Goal: Entertainment & Leisure: Consume media (video, audio)

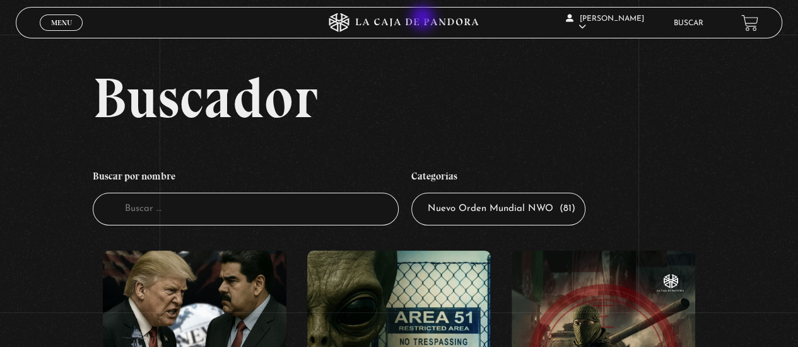
click at [424, 19] on icon at bounding box center [399, 22] width 240 height 19
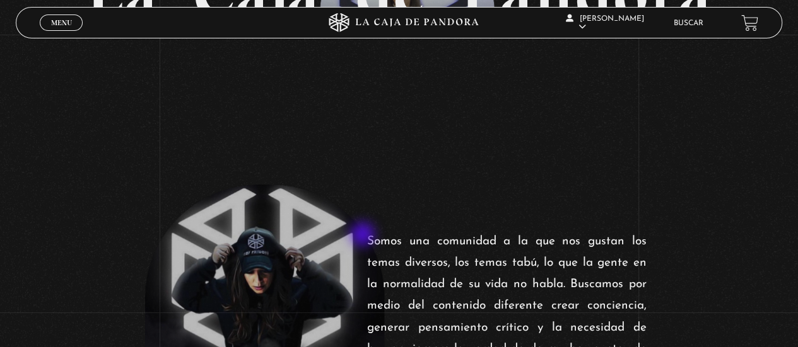
scroll to position [126, 0]
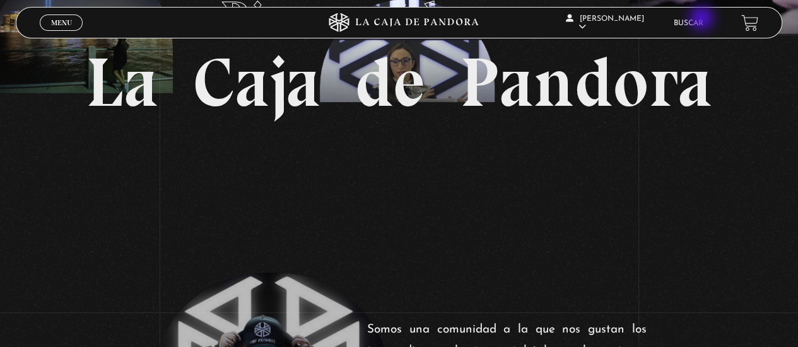
click at [701, 20] on link "Buscar" at bounding box center [688, 24] width 30 height 8
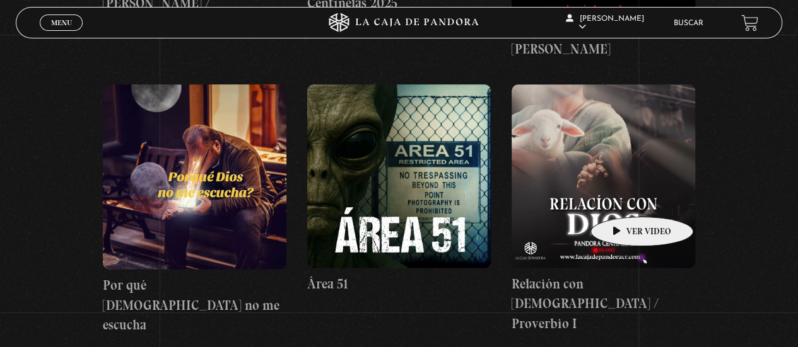
scroll to position [820, 0]
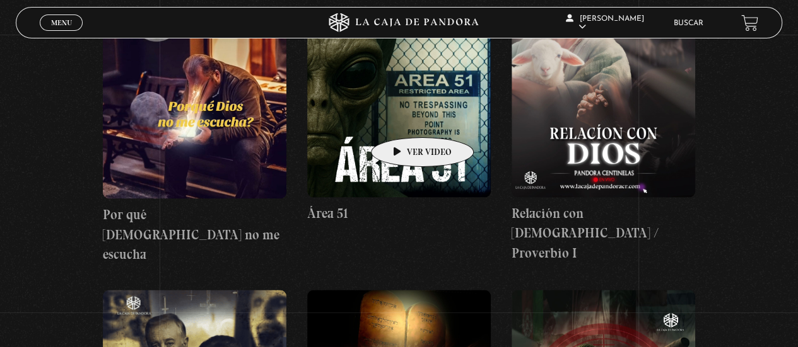
click at [402, 119] on figure at bounding box center [398, 105] width 183 height 183
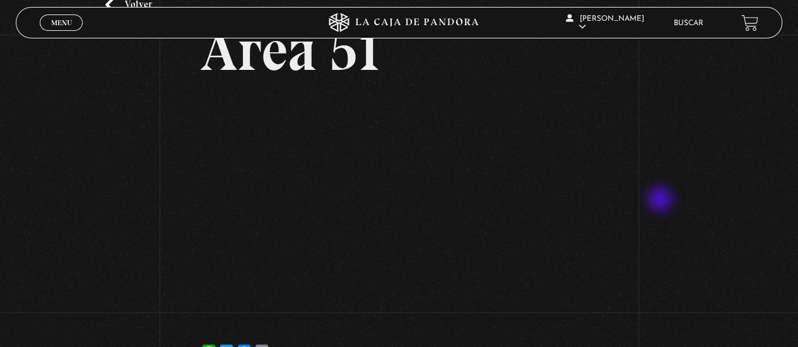
scroll to position [126, 0]
